Goal: Task Accomplishment & Management: Complete application form

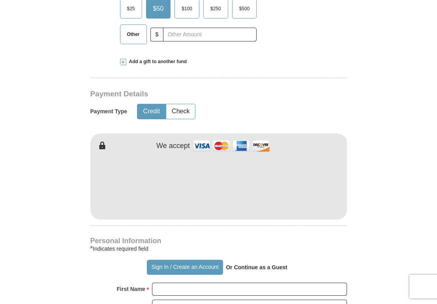
scroll to position [395, 0]
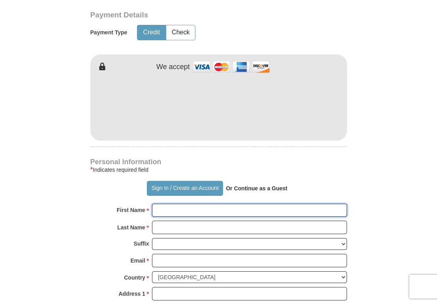
click at [168, 204] on input "First Name *" at bounding box center [249, 210] width 195 height 13
type input "[PERSON_NAME]"
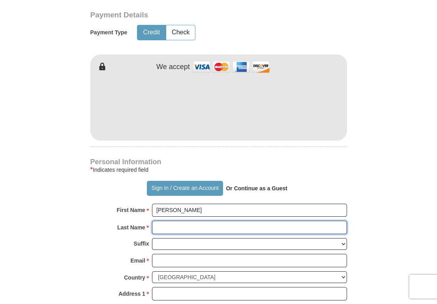
click at [183, 221] on input "Last Name *" at bounding box center [249, 227] width 195 height 13
type input "[PERSON_NAME]"
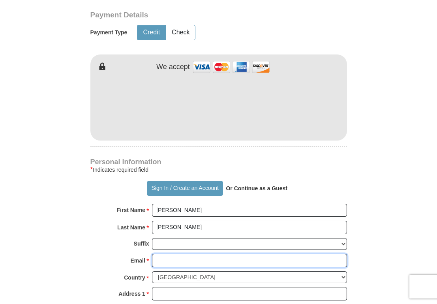
click at [176, 254] on input "Email *" at bounding box center [249, 260] width 195 height 13
type input "[PERSON_NAME][EMAIL_ADDRESS][PERSON_NAME][DOMAIN_NAME]"
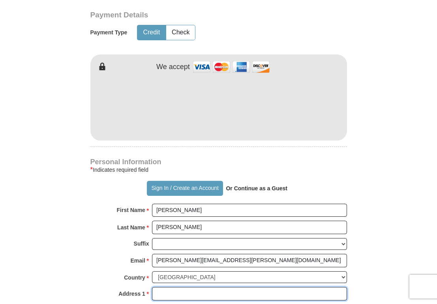
type input "[STREET_ADDRESS]"
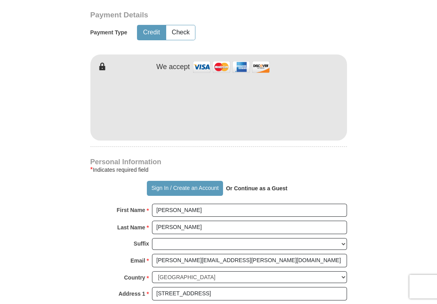
type input "HASLET"
select select "[GEOGRAPHIC_DATA]"
type input "76052"
type input "3019387874"
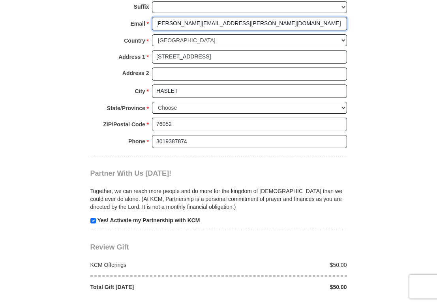
scroll to position [671, 0]
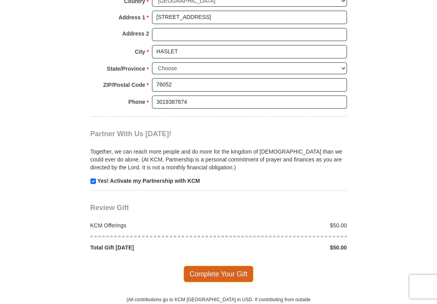
click at [215, 266] on span "Complete Your Gift" at bounding box center [218, 274] width 70 height 17
